Goal: Complete application form

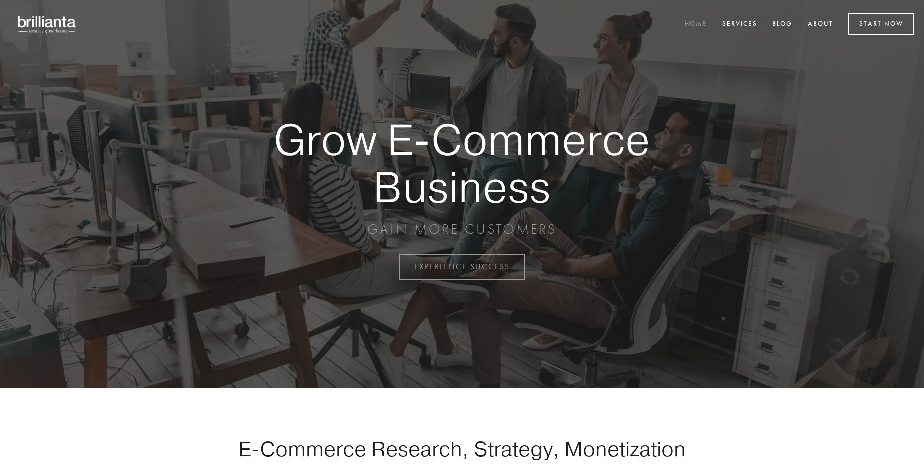
scroll to position [2621, 0]
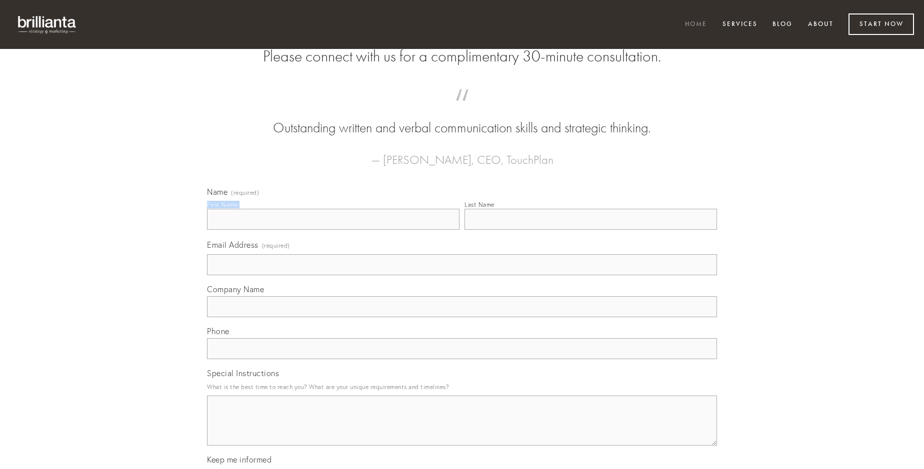
type input "[PERSON_NAME]"
click at [590, 230] on input "Last Name" at bounding box center [590, 219] width 252 height 21
type input "[PERSON_NAME]"
click at [462, 275] on input "Email Address (required)" at bounding box center [462, 264] width 510 height 21
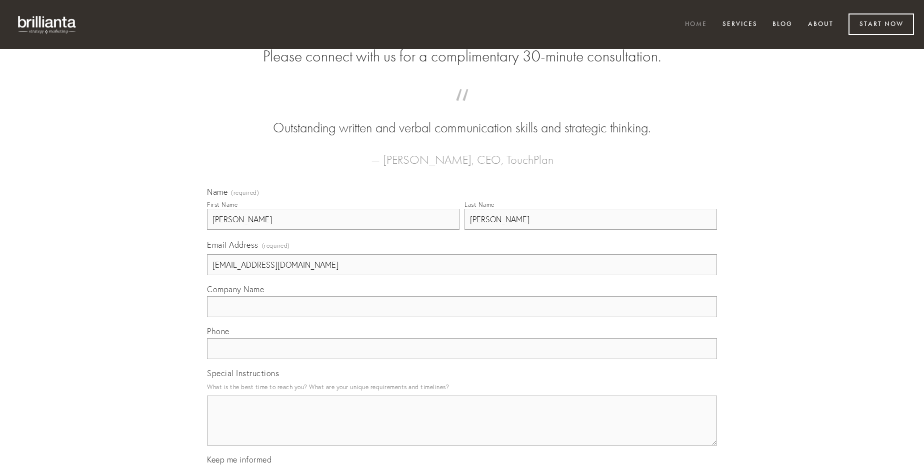
type input "[EMAIL_ADDRESS][DOMAIN_NAME]"
click at [462, 317] on input "Company Name" at bounding box center [462, 306] width 510 height 21
type input "tendo"
click at [462, 359] on input "text" at bounding box center [462, 348] width 510 height 21
click at [462, 430] on textarea "Special Instructions" at bounding box center [462, 421] width 510 height 50
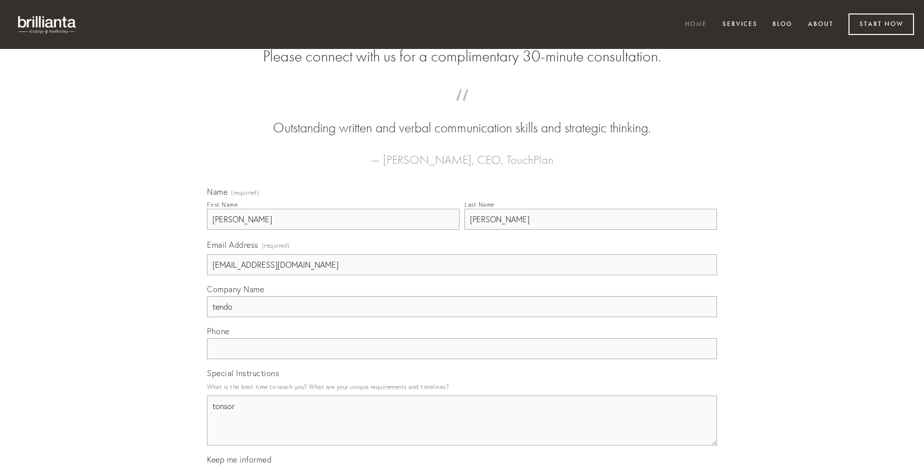
type textarea "tonsor"
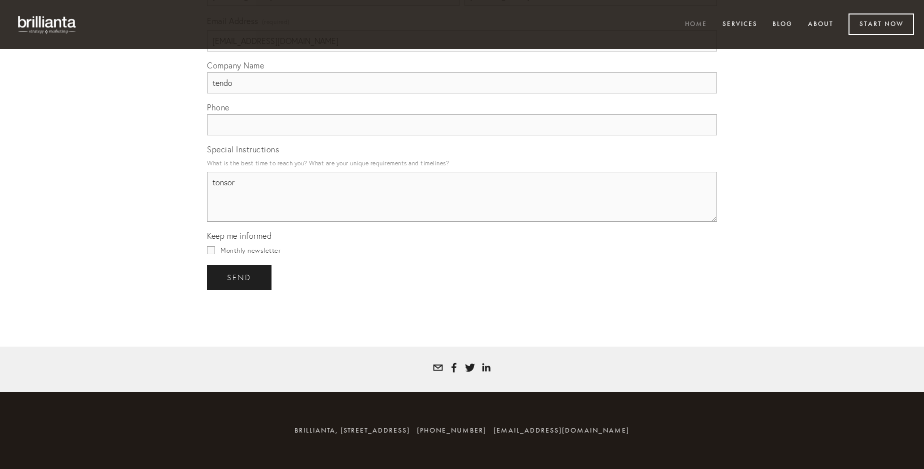
click at [240, 277] on span "send" at bounding box center [239, 277] width 24 height 9
